Goal: Navigation & Orientation: Find specific page/section

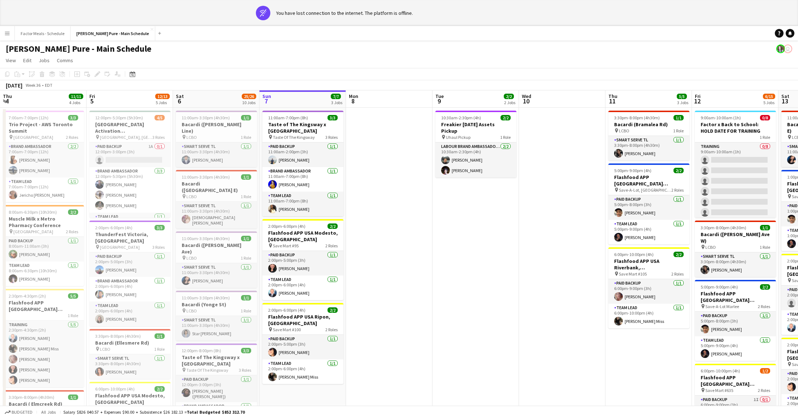
scroll to position [0, 173]
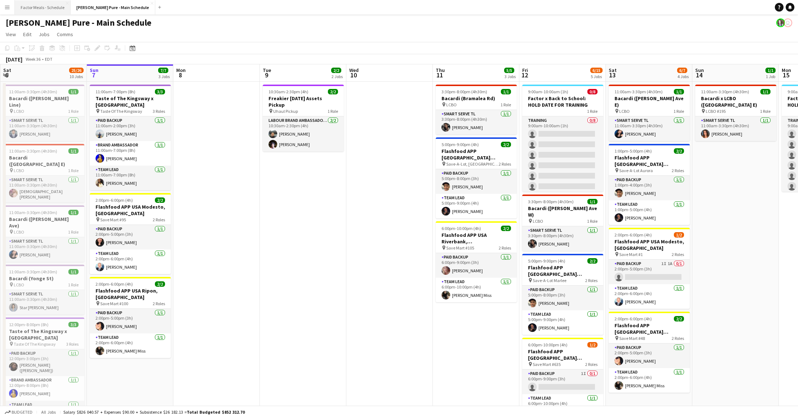
click at [39, 10] on button "Factor Meals - Schedule Close" at bounding box center [43, 7] width 56 height 14
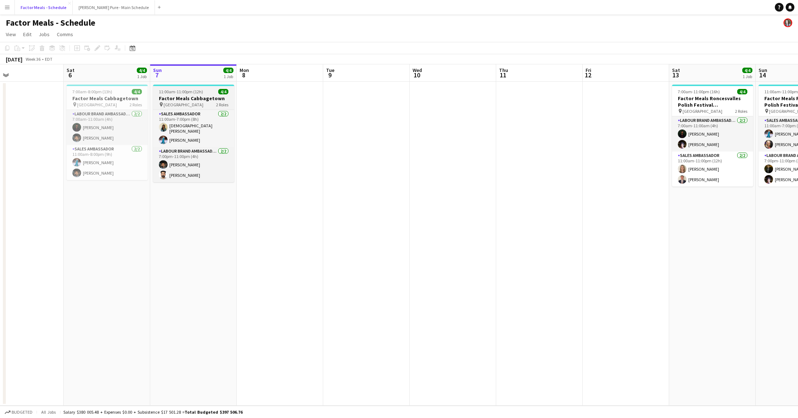
scroll to position [0, 194]
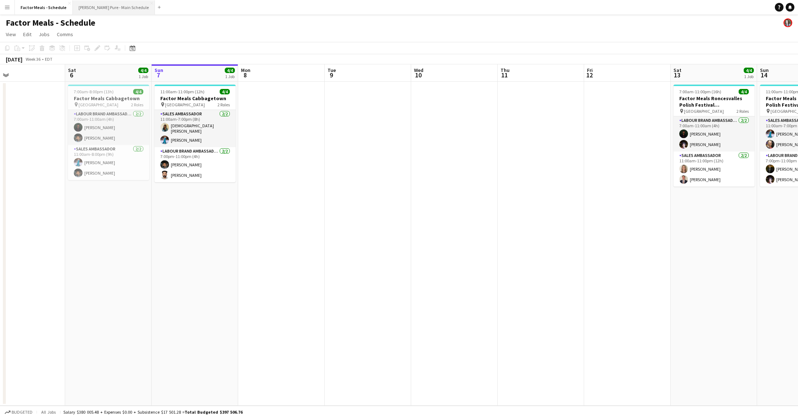
click at [86, 9] on button "[PERSON_NAME] Pure - Main Schedule Close" at bounding box center [114, 7] width 82 height 14
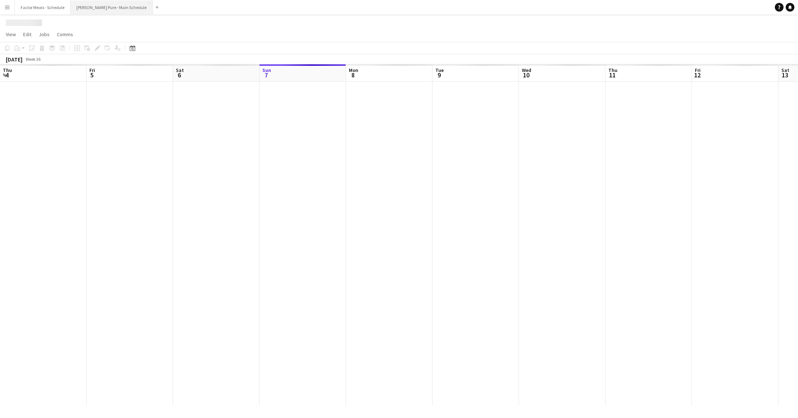
scroll to position [0, 173]
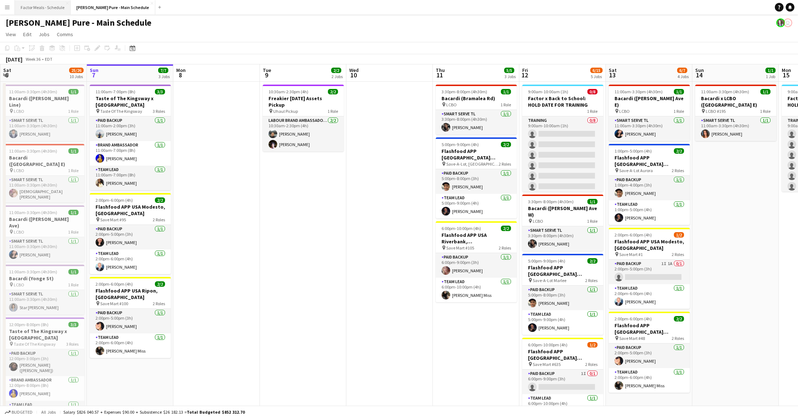
click at [37, 8] on button "Factor Meals - Schedule Close" at bounding box center [43, 7] width 56 height 14
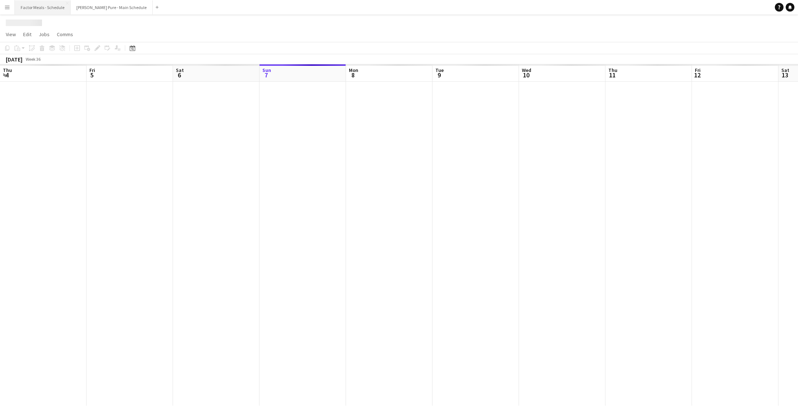
scroll to position [0, 173]
